Goal: Information Seeking & Learning: Learn about a topic

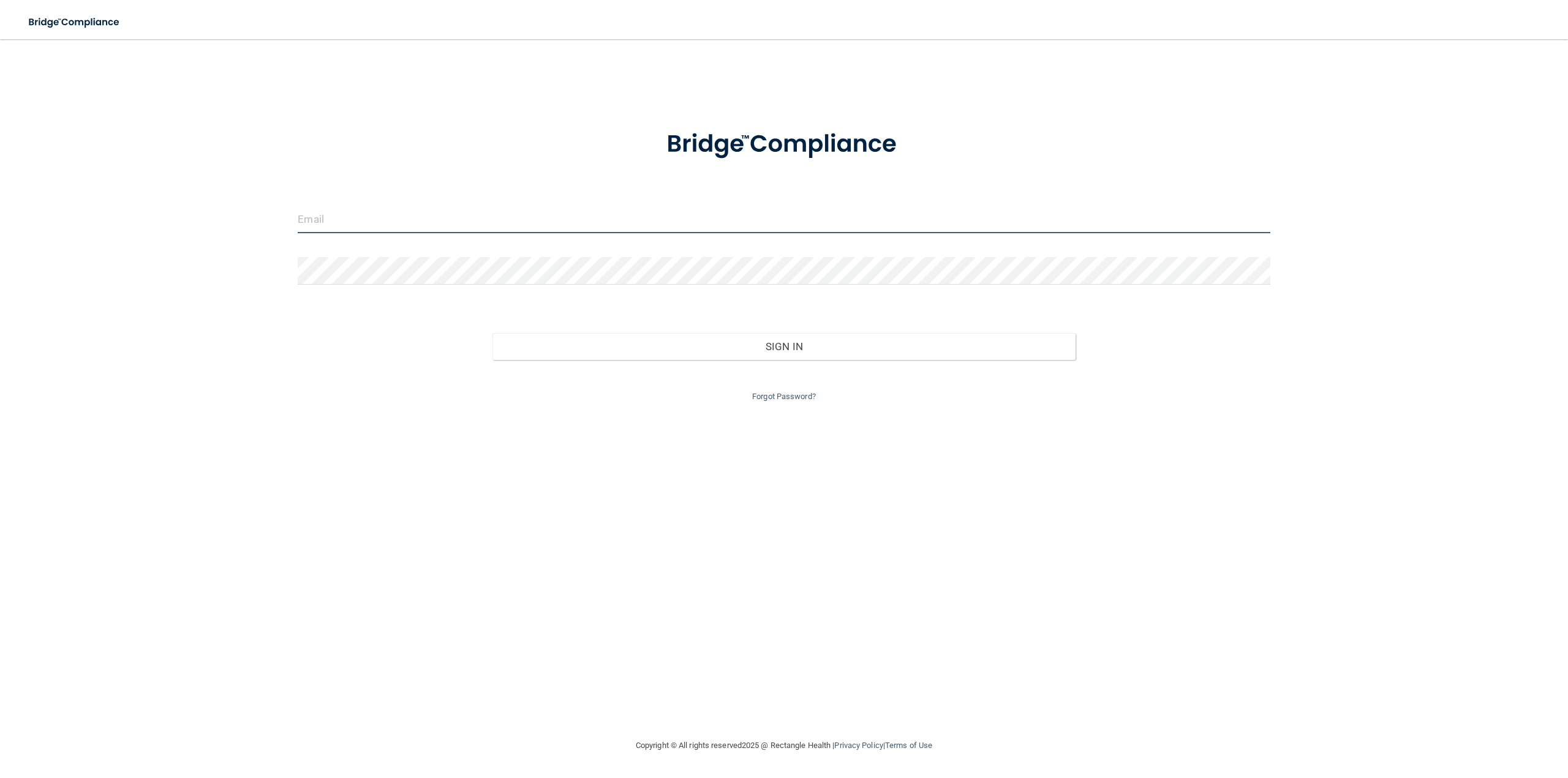
type input "[EMAIL_ADDRESS][PERSON_NAME][DOMAIN_NAME]"
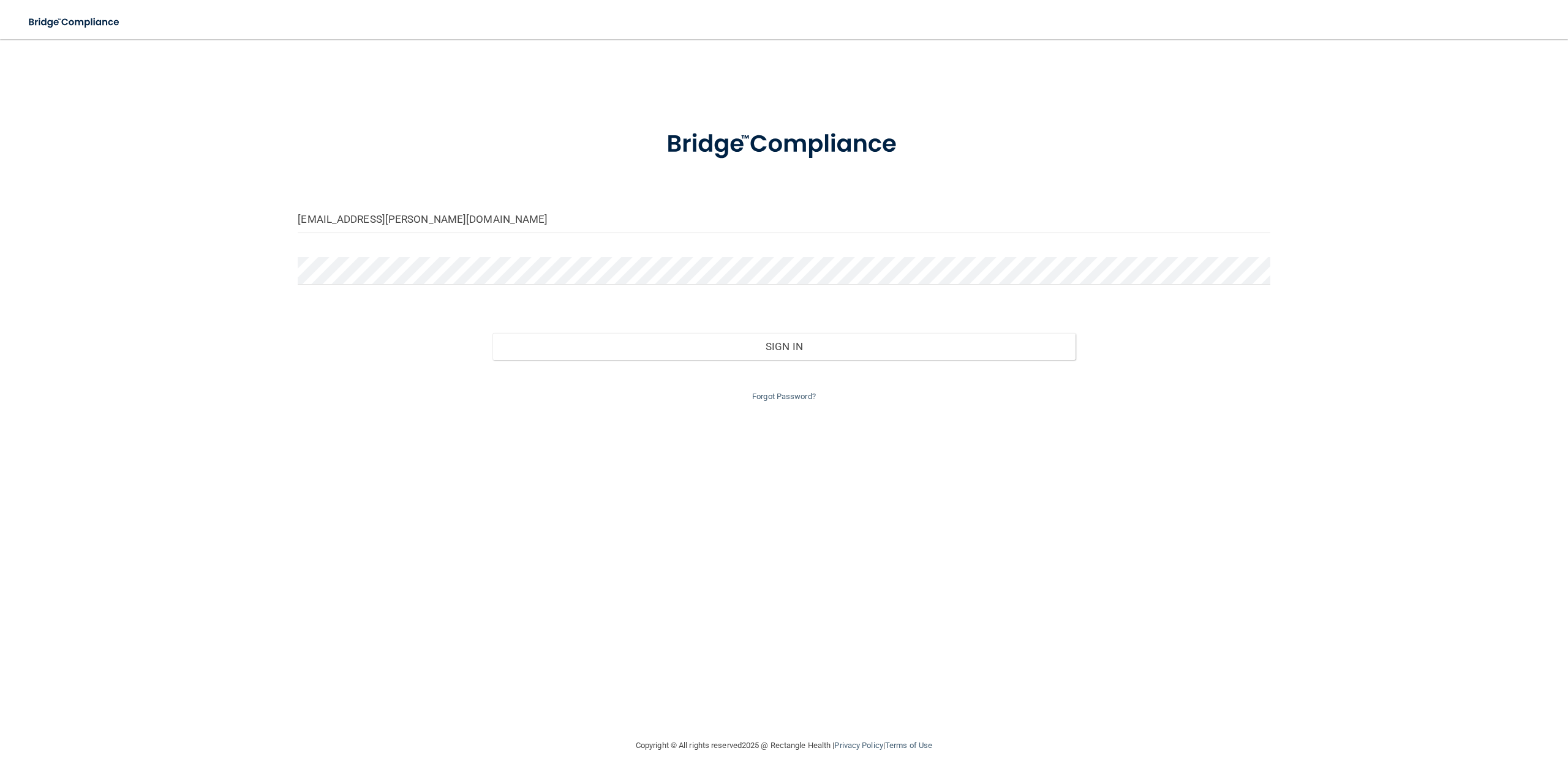
click at [780, 311] on div "Sign In" at bounding box center [784, 333] width 990 height 51
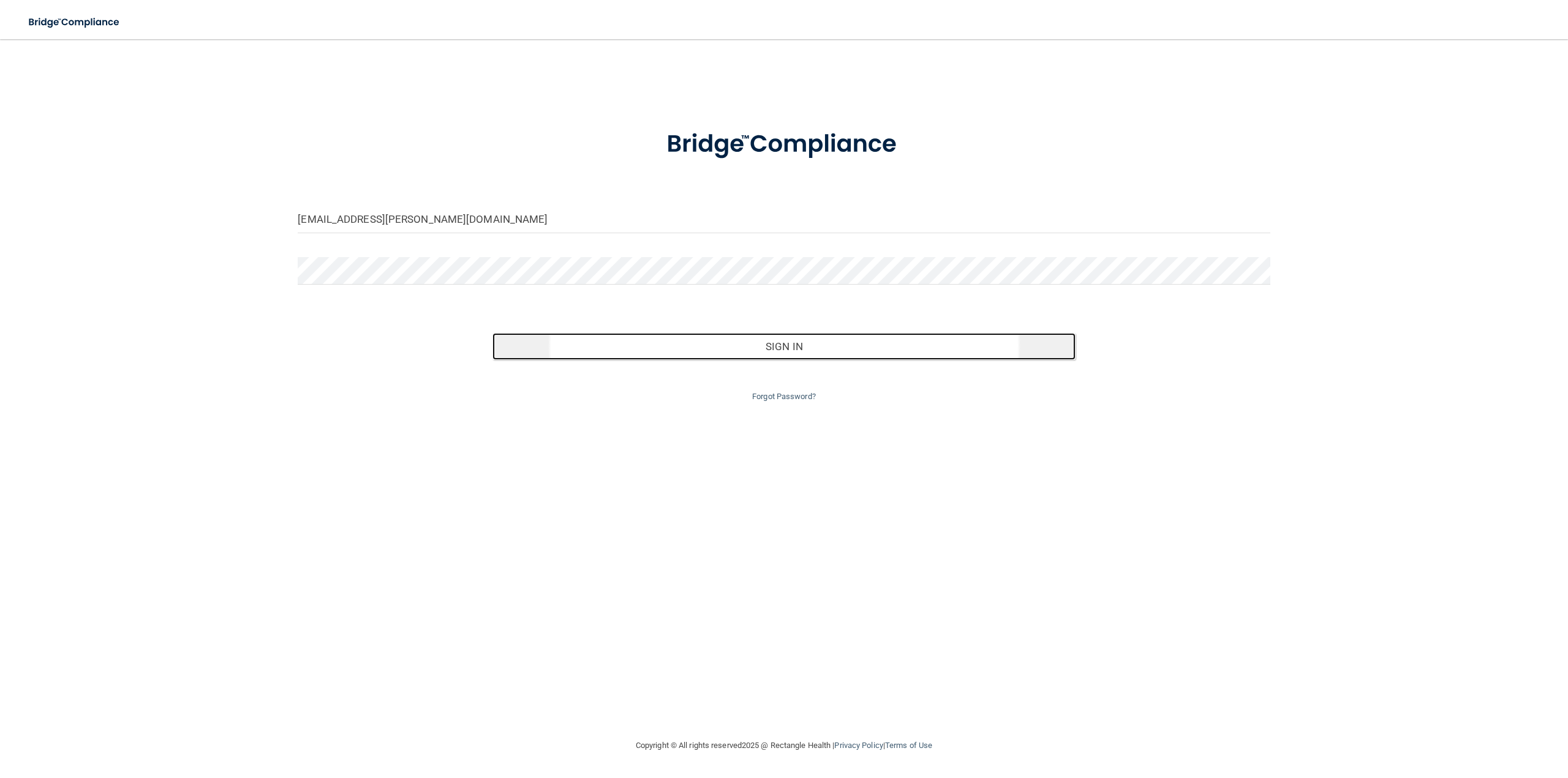
click at [765, 352] on button "Sign In" at bounding box center [784, 346] width 583 height 27
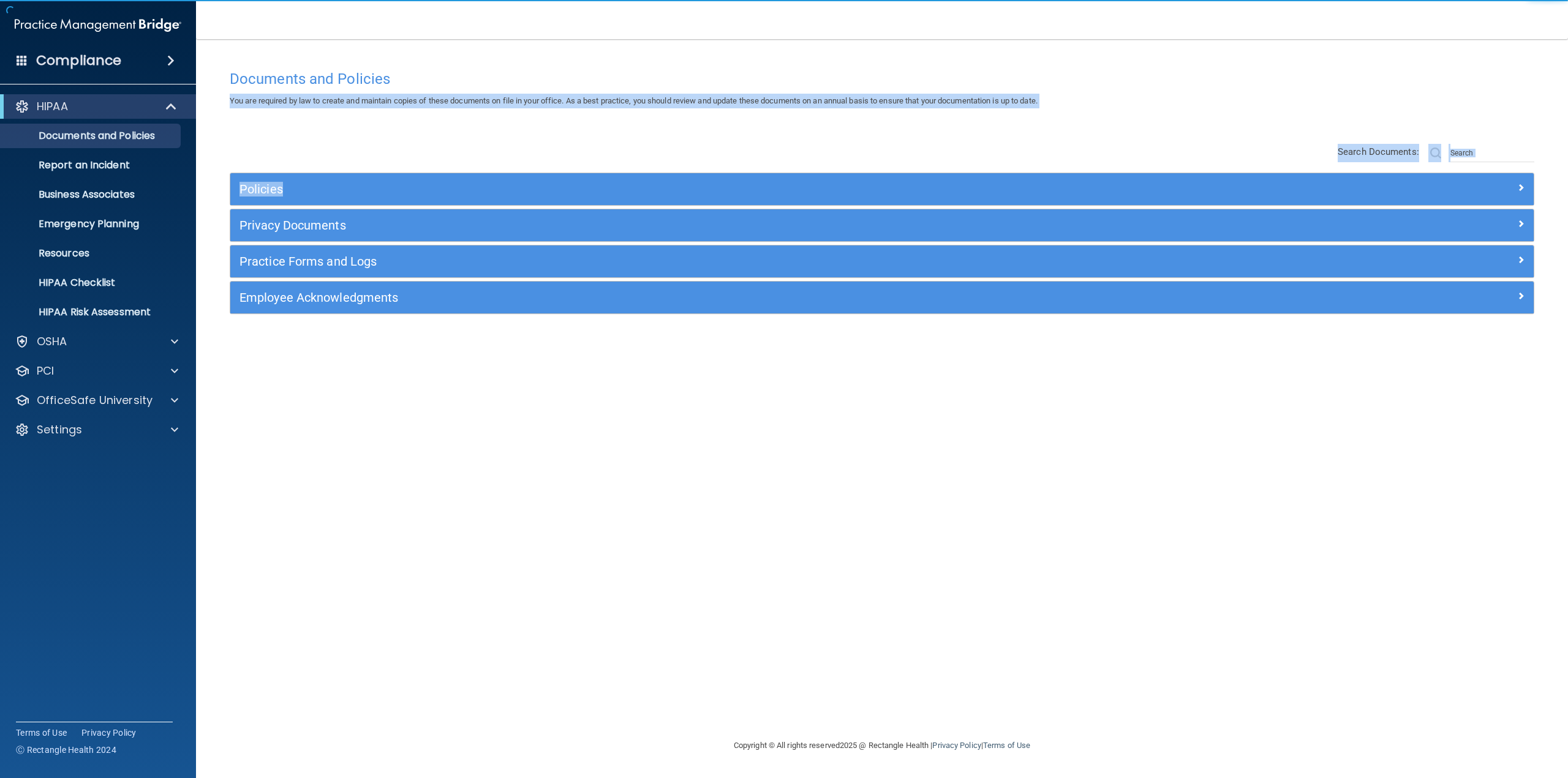
drag, startPoint x: 231, startPoint y: 97, endPoint x: 1194, endPoint y: 128, distance: 963.5
click at [1194, 128] on div "Documents and Policies You are required by law to create and maintain copies of…" at bounding box center [882, 401] width 1323 height 674
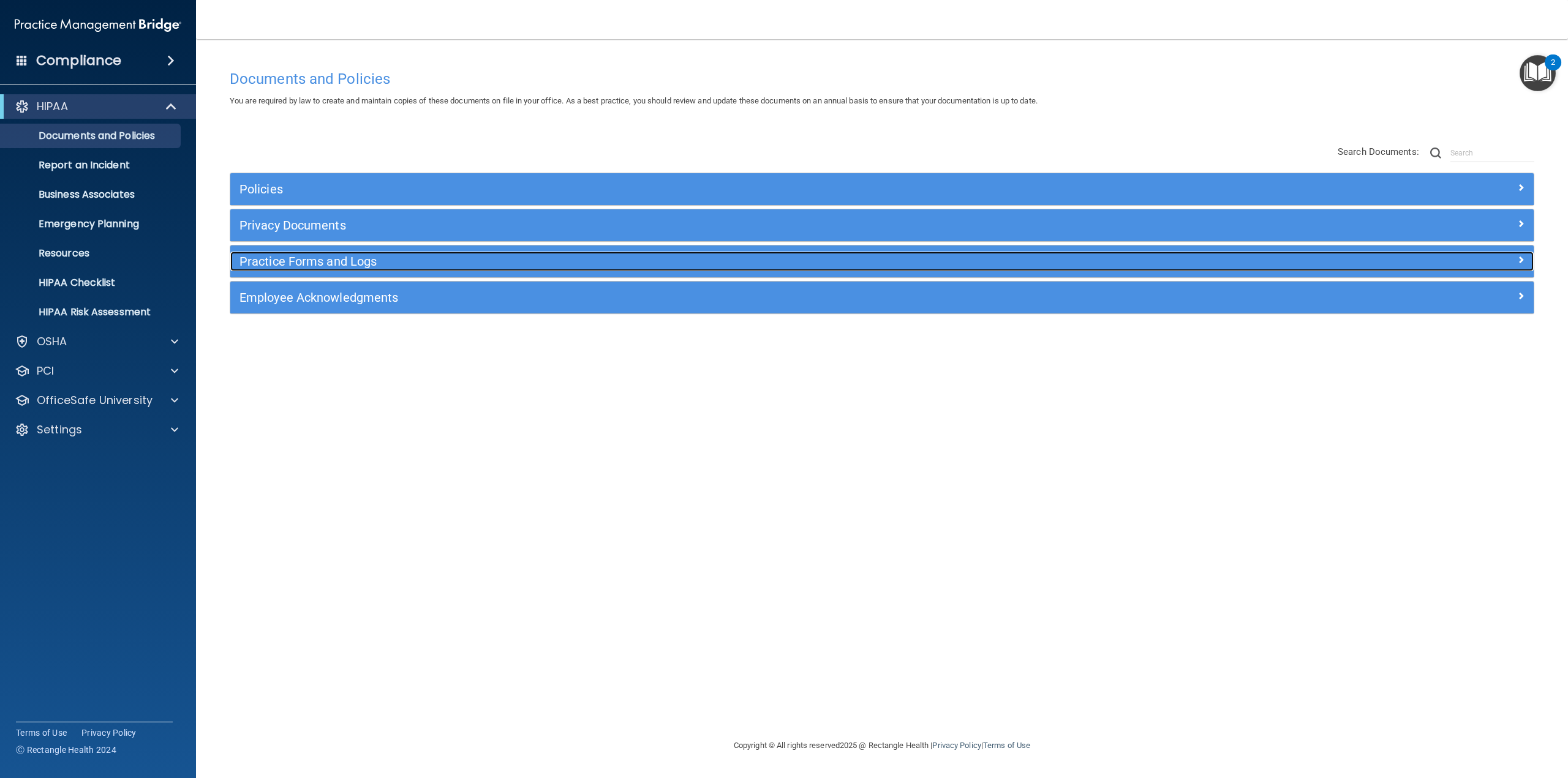
click at [261, 271] on div "Practice Forms and Logs" at bounding box center [719, 261] width 978 height 20
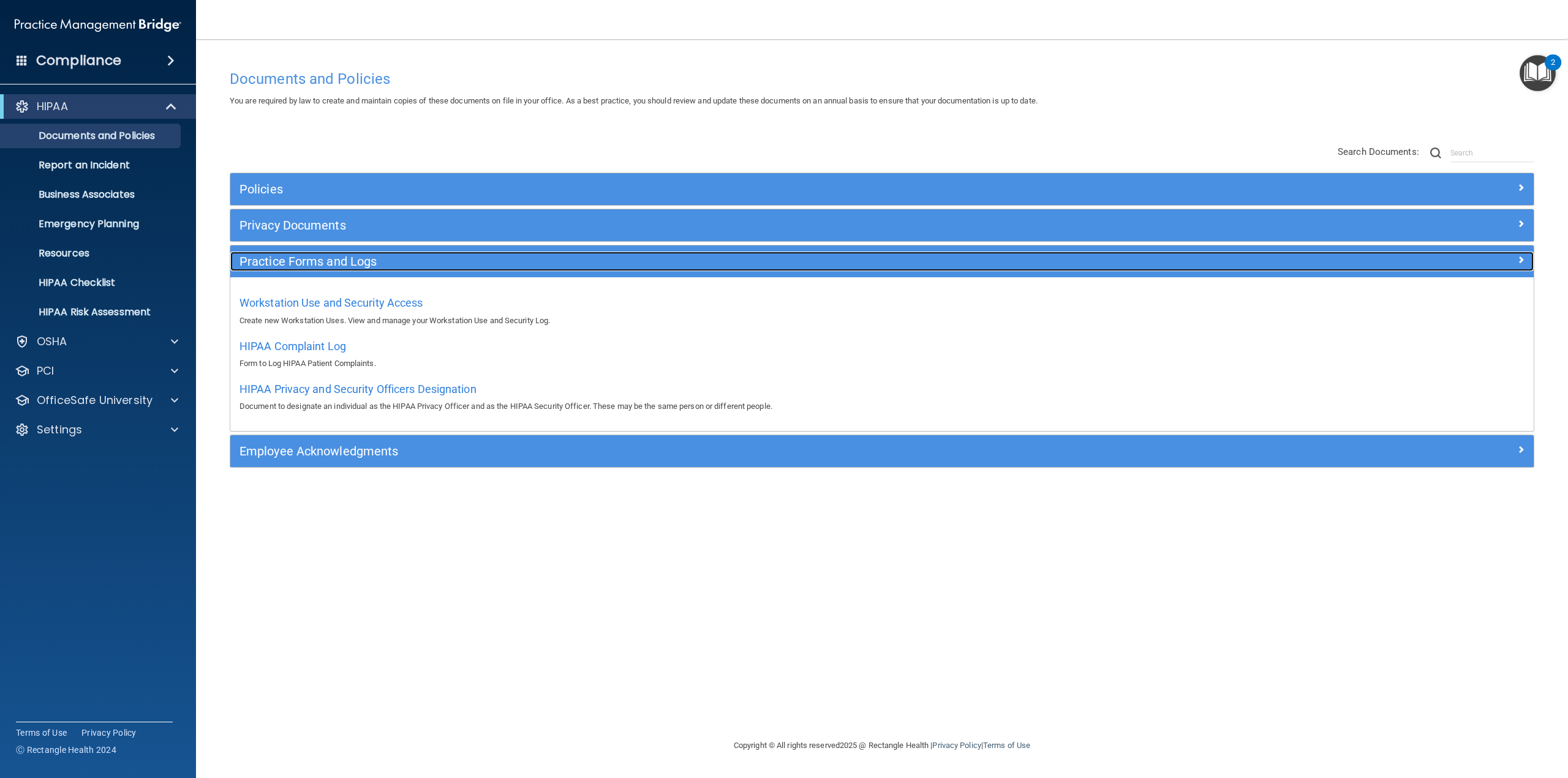
click at [255, 256] on h5 "Practice Forms and Logs" at bounding box center [719, 261] width 959 height 14
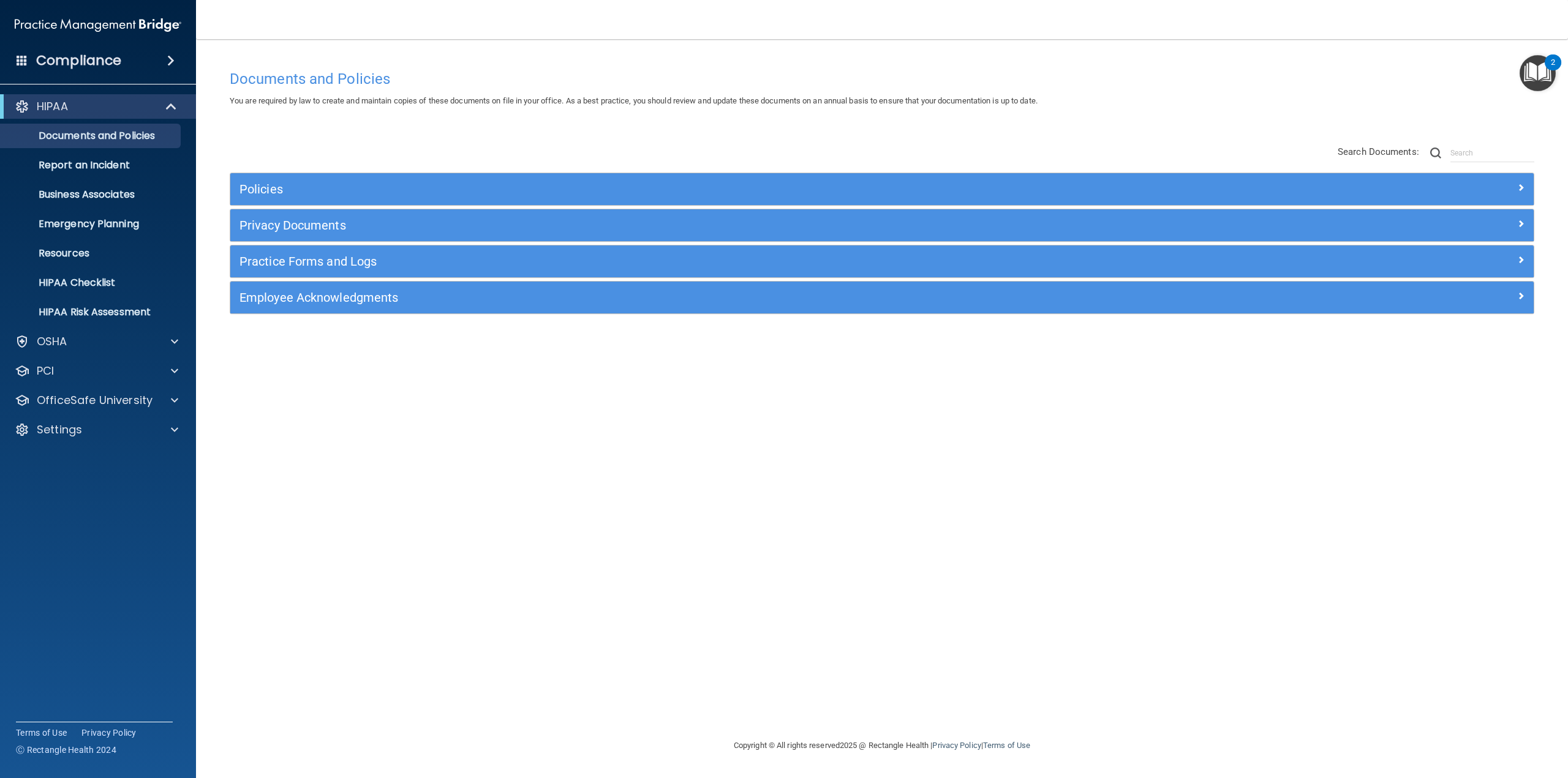
click at [106, 65] on h4 "Compliance" at bounding box center [79, 61] width 85 height 17
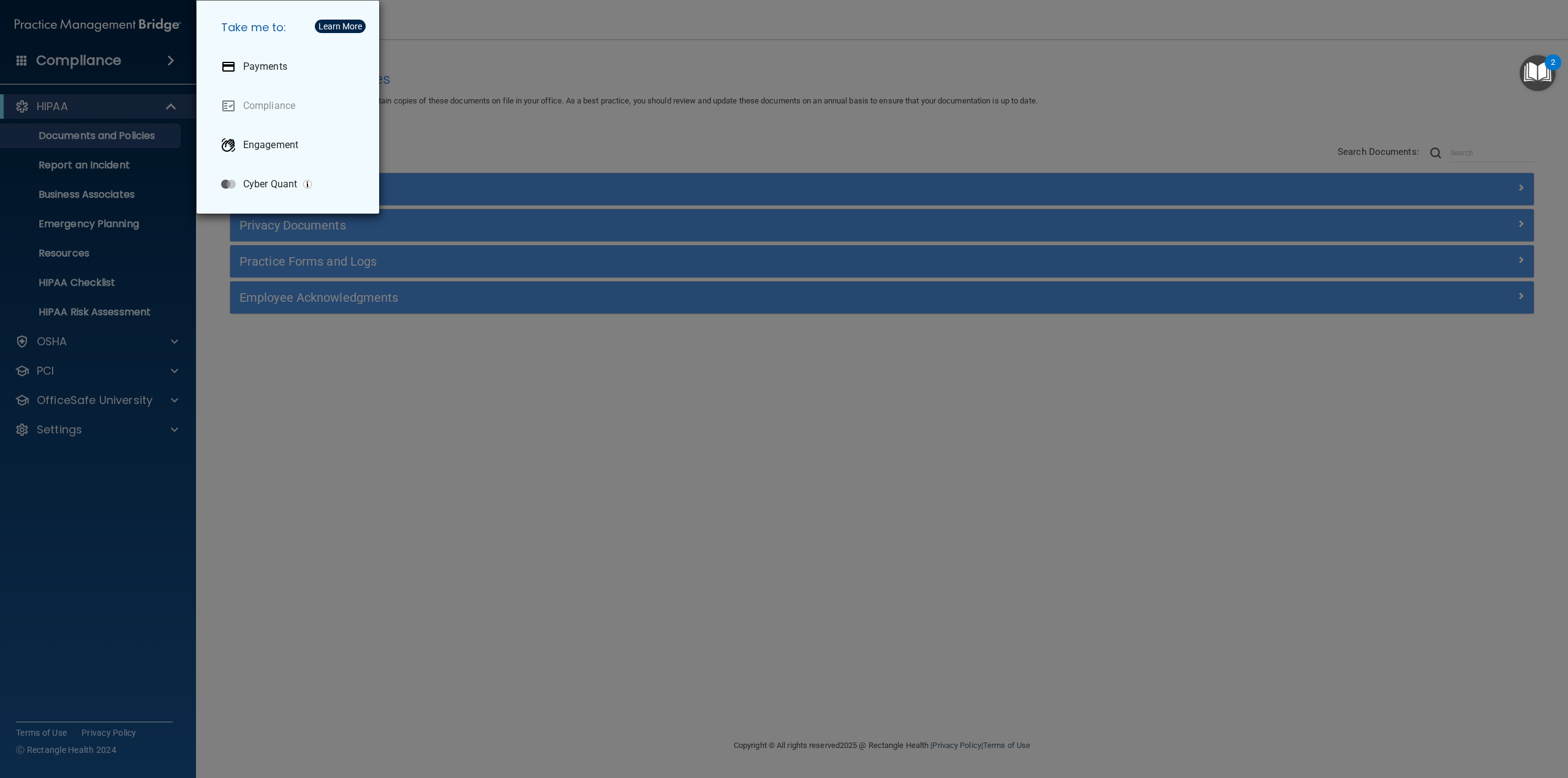
click at [333, 433] on div "Take me to: Payments Compliance Engagement Cyber Quant" at bounding box center [784, 389] width 1568 height 778
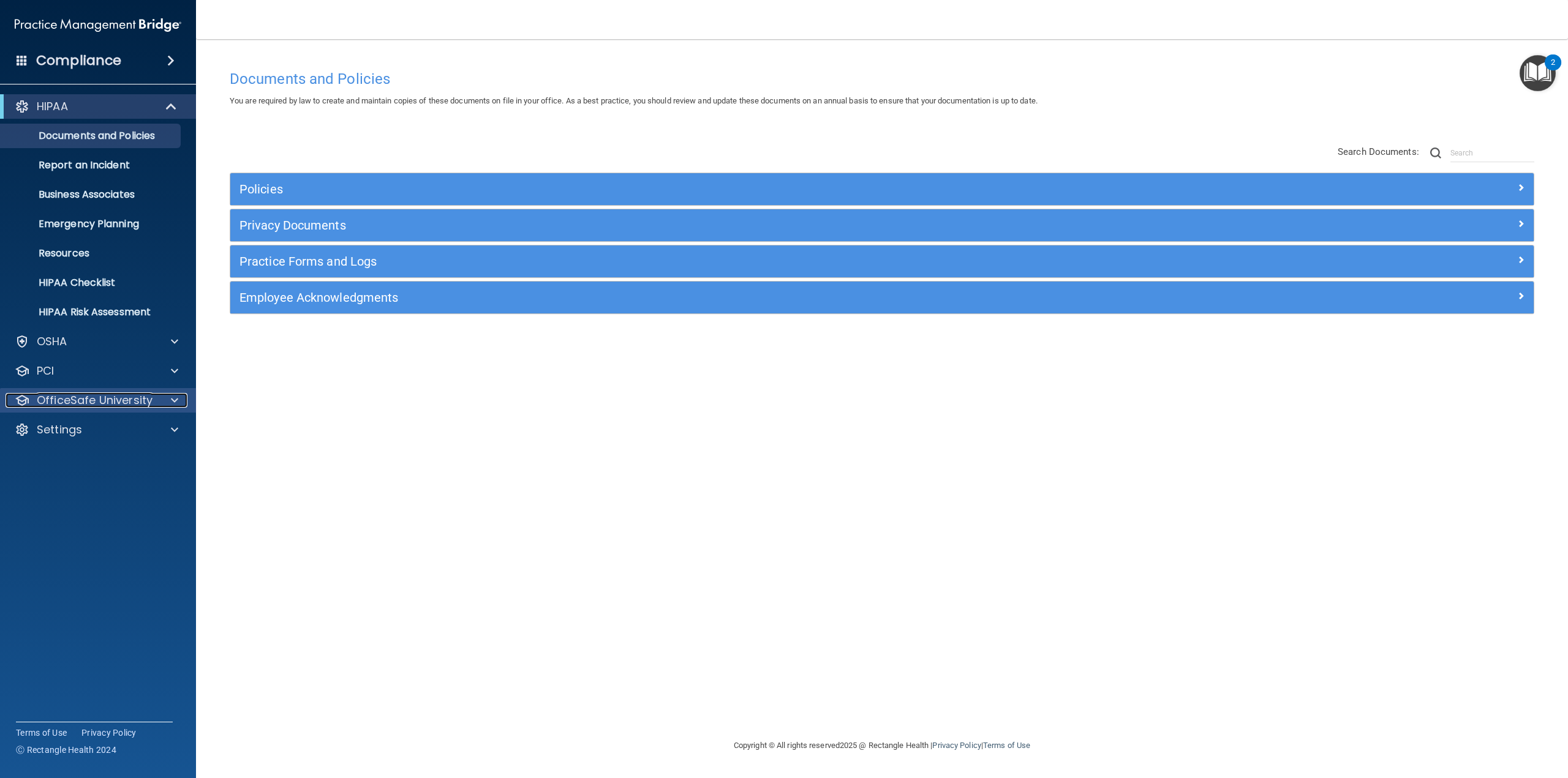
click at [141, 395] on p "OfficeSafe University" at bounding box center [94, 400] width 116 height 15
click at [91, 426] on p "HIPAA Training" at bounding box center [58, 429] width 101 height 12
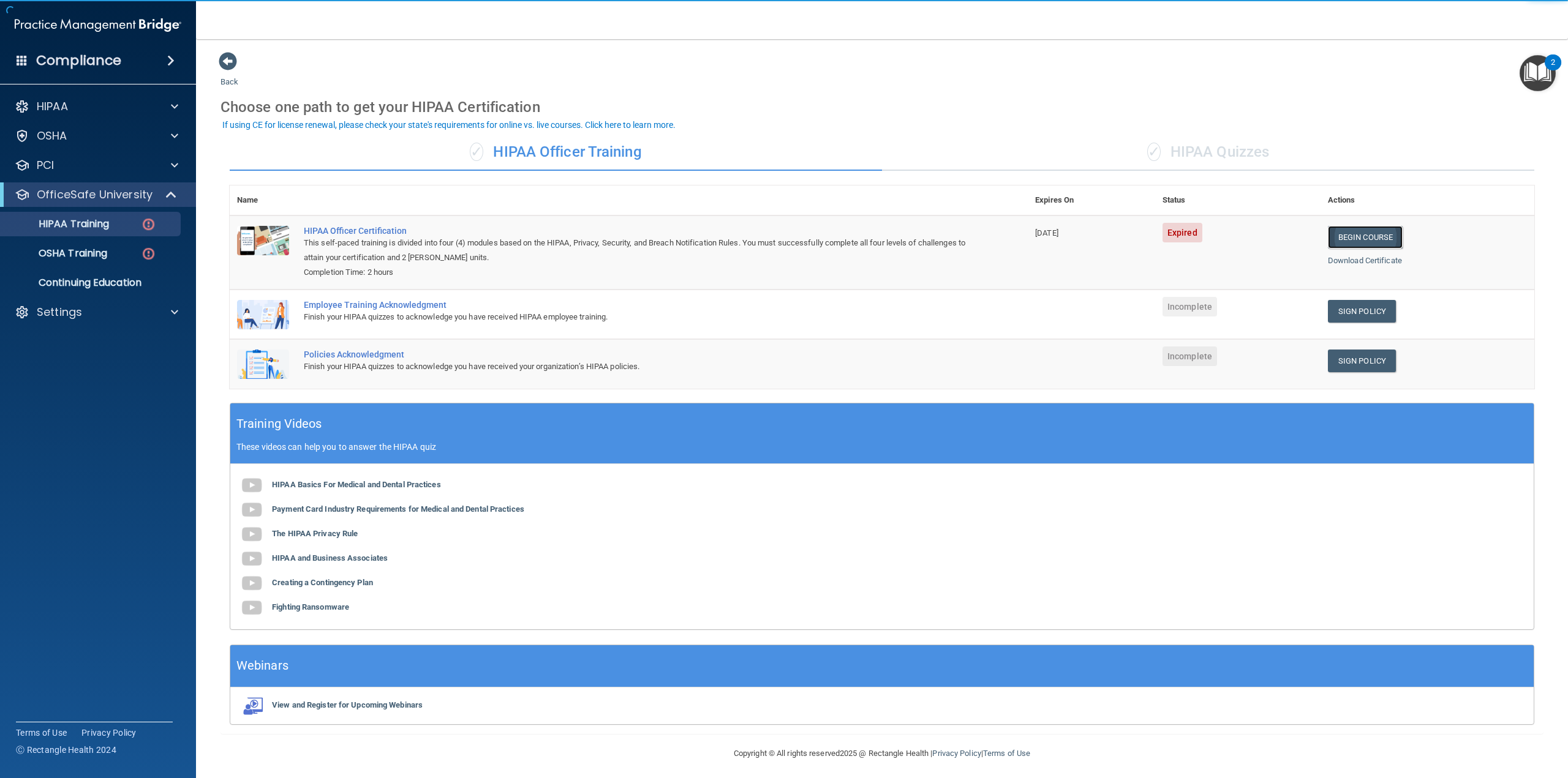
click at [1349, 245] on link "Begin Course" at bounding box center [1365, 237] width 74 height 23
